Goal: Navigation & Orientation: Find specific page/section

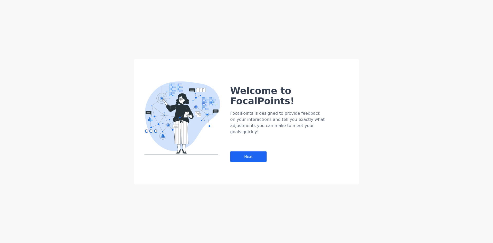
click at [230, 140] on div "Welcome to FocalPoints! FocalPoints is designed to provide feedback on your int…" at bounding box center [246, 110] width 225 height 103
click at [242, 151] on div "Next" at bounding box center [248, 156] width 36 height 11
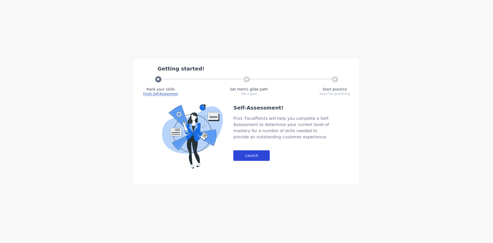
click at [262, 156] on div "Launch" at bounding box center [252, 155] width 36 height 11
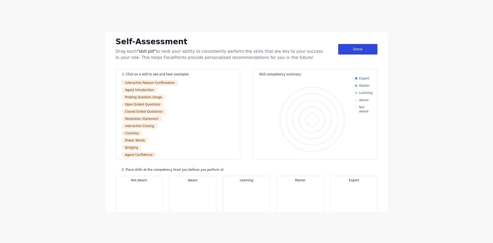
click at [352, 45] on div "Done" at bounding box center [357, 49] width 39 height 11
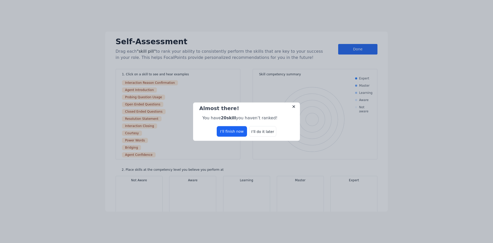
click at [266, 140] on div "Almost there! You have 20 skill you haven’t ranked! I’ll finish now I’ll do it …" at bounding box center [246, 121] width 107 height 38
click at [267, 133] on div "I’ll do it later" at bounding box center [262, 131] width 27 height 11
click at [260, 130] on div "I’ll do it later" at bounding box center [262, 131] width 27 height 11
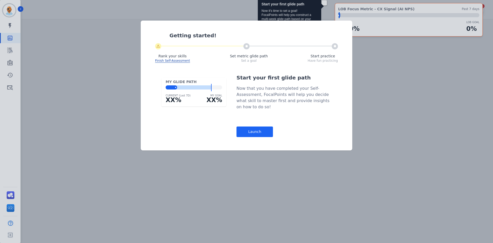
click at [262, 133] on div "Launch" at bounding box center [255, 131] width 36 height 11
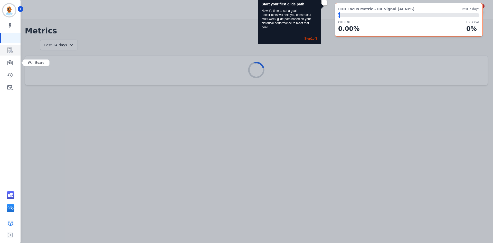
click at [10, 51] on icon "Sidebar" at bounding box center [9, 51] width 5 height 6
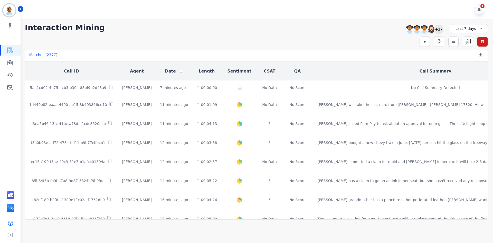
click at [440, 32] on div "+37" at bounding box center [439, 29] width 9 height 9
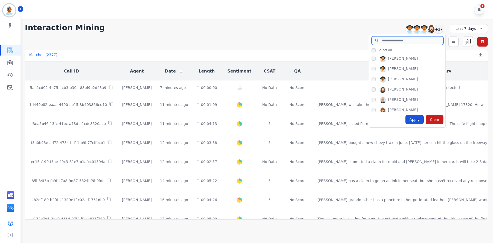
click at [402, 42] on input "search" at bounding box center [408, 40] width 72 height 9
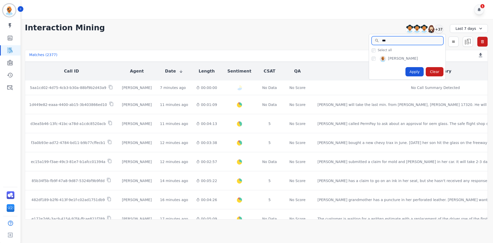
type input "***"
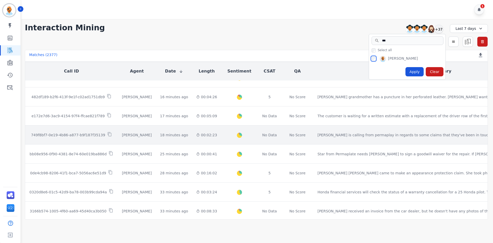
scroll to position [180, 0]
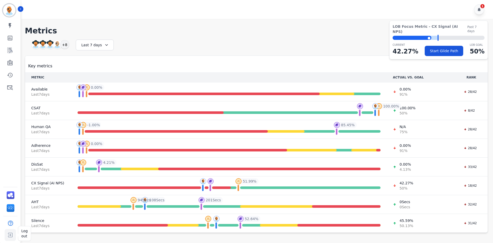
click at [13, 233] on img "Sidebar" at bounding box center [10, 235] width 9 height 10
